Goal: Find specific page/section: Find specific page/section

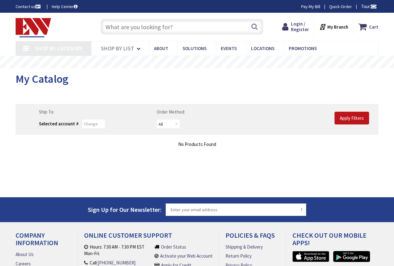
type input "[PERSON_NAME][GEOGRAPHIC_DATA], [GEOGRAPHIC_DATA]"
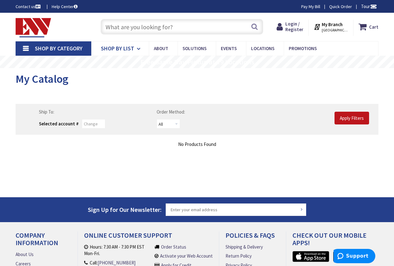
click at [123, 47] on span "Shop By List" at bounding box center [117, 48] width 33 height 7
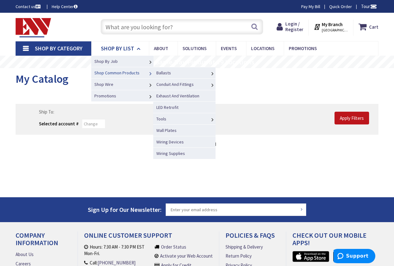
click at [112, 69] on link "Shop Common Products" at bounding box center [122, 73] width 62 height 12
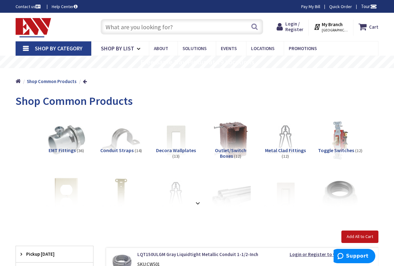
click at [118, 28] on input "text" at bounding box center [182, 27] width 163 height 16
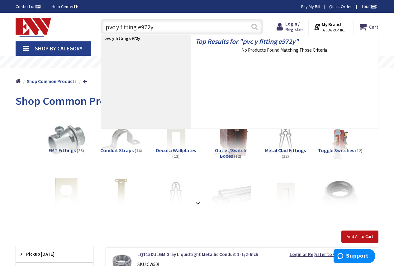
type input "pvc y fitting e972y"
click at [254, 26] on button "Search" at bounding box center [255, 27] width 8 height 14
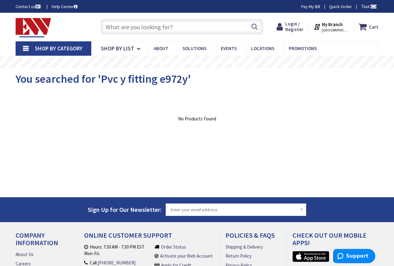
click at [113, 30] on input "text" at bounding box center [182, 27] width 163 height 16
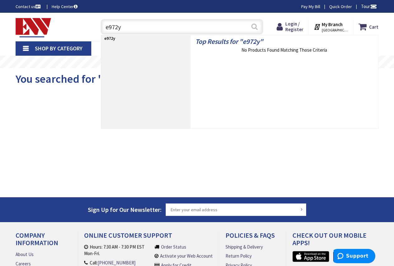
type input "e972y"
click at [254, 26] on button "Search" at bounding box center [255, 27] width 8 height 14
